Goal: Navigation & Orientation: Understand site structure

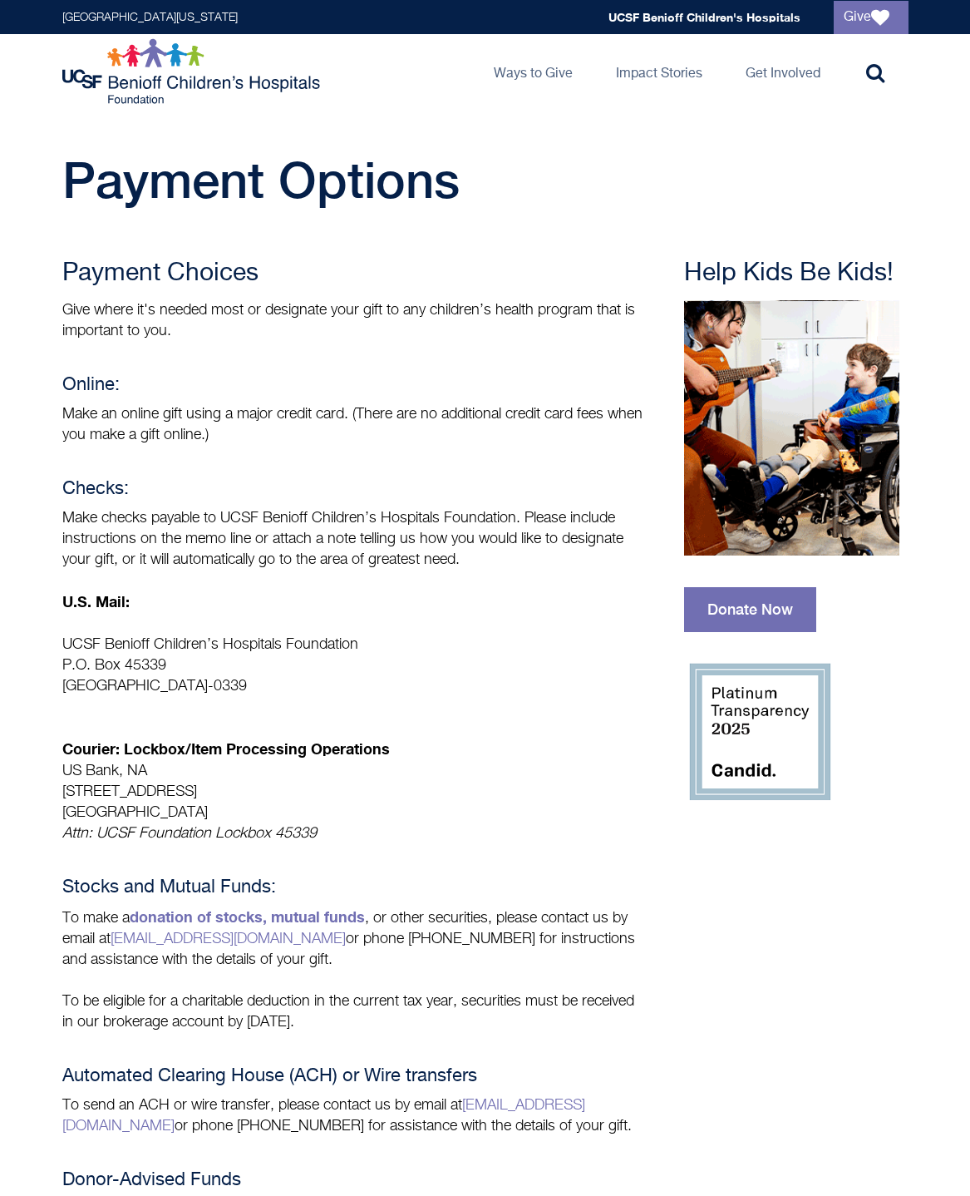
click at [158, 67] on img at bounding box center [193, 71] width 262 height 67
click at [111, 76] on img at bounding box center [193, 71] width 262 height 67
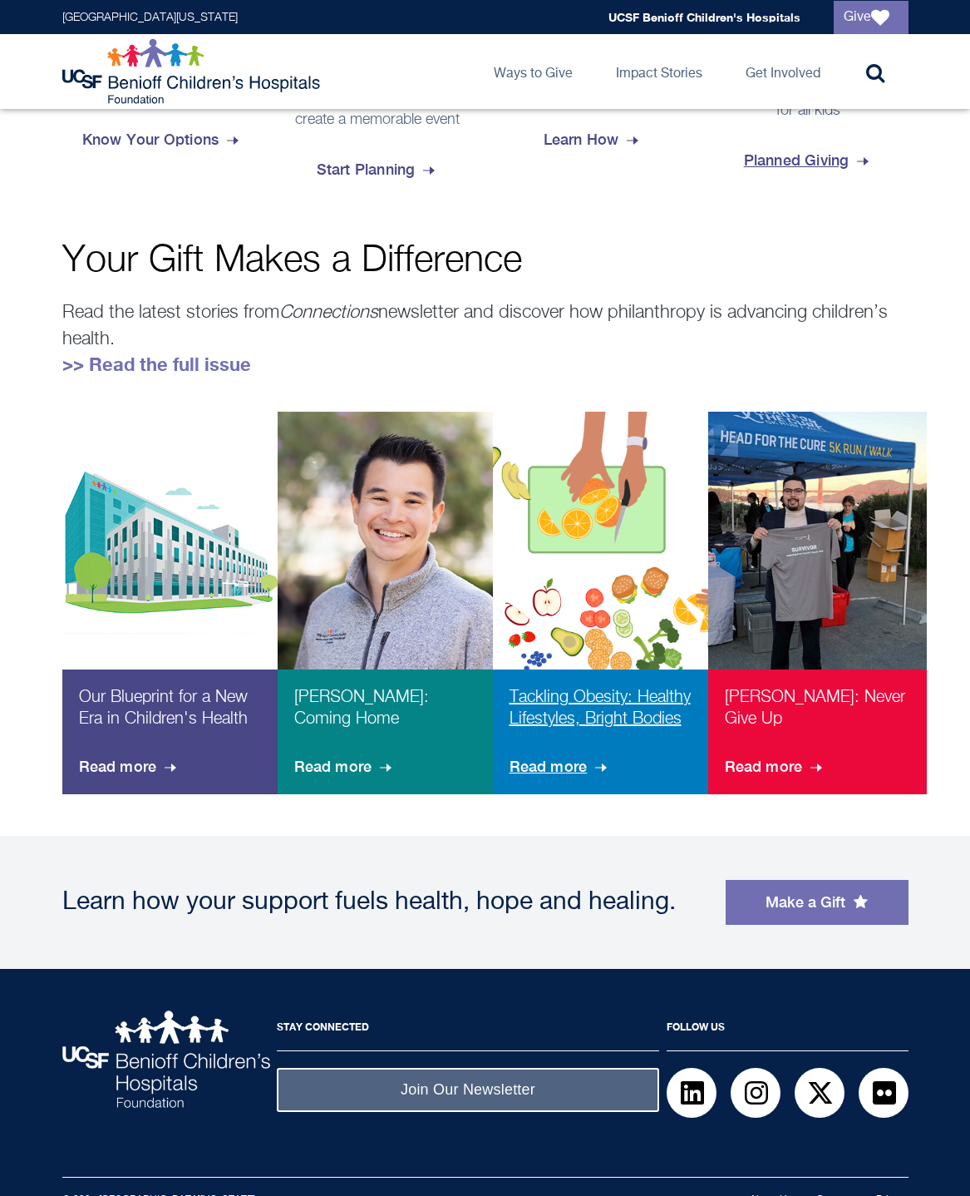
scroll to position [684, 0]
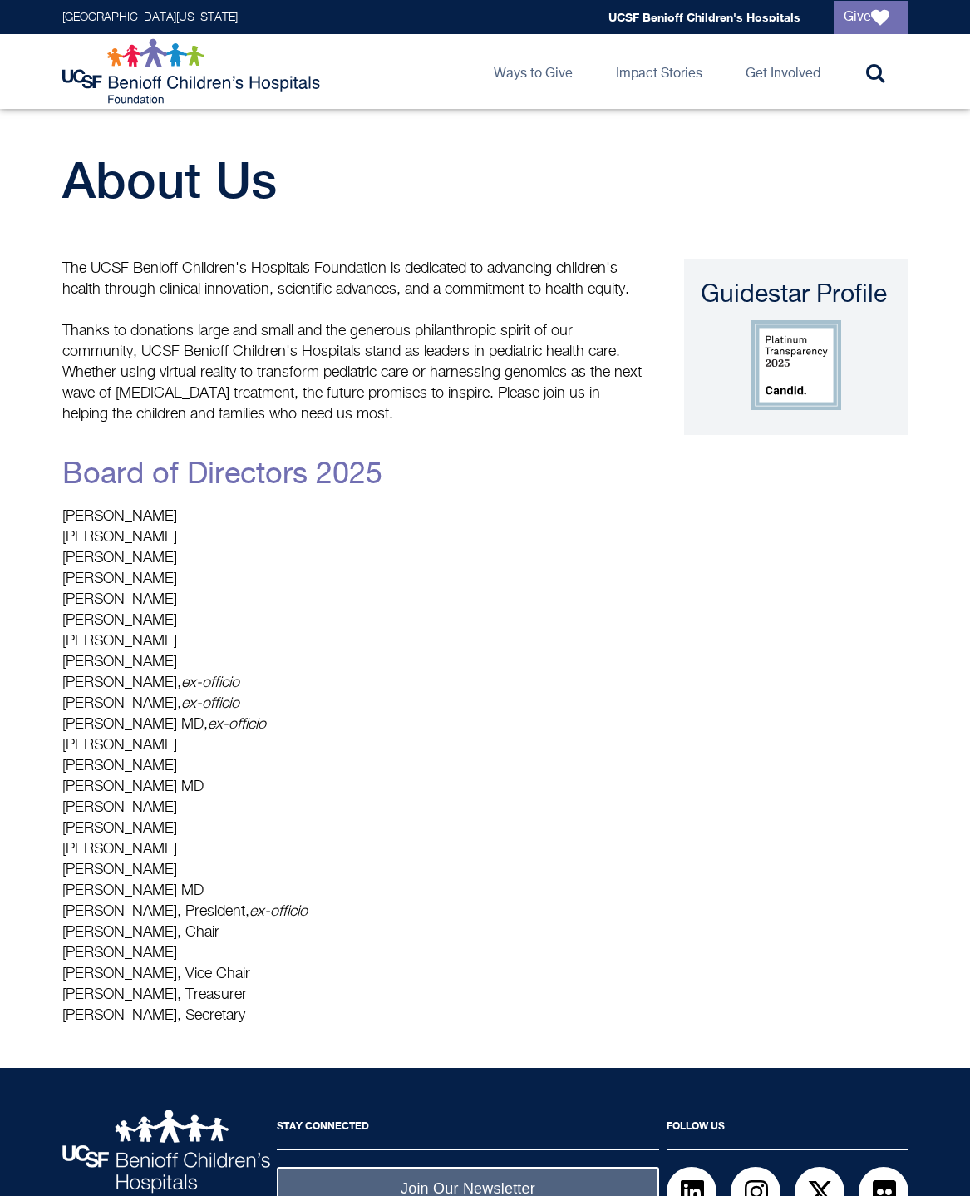
scroll to position [121, 0]
